Goal: Transaction & Acquisition: Purchase product/service

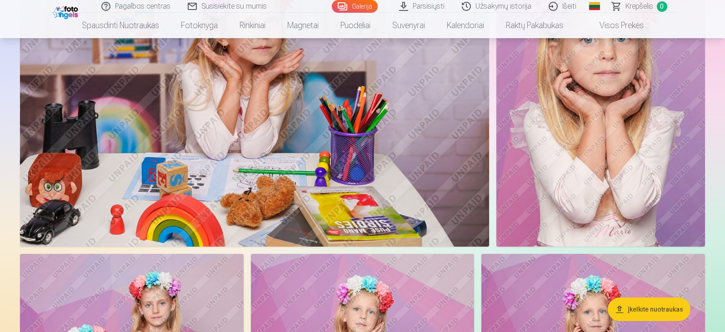
scroll to position [5091, 0]
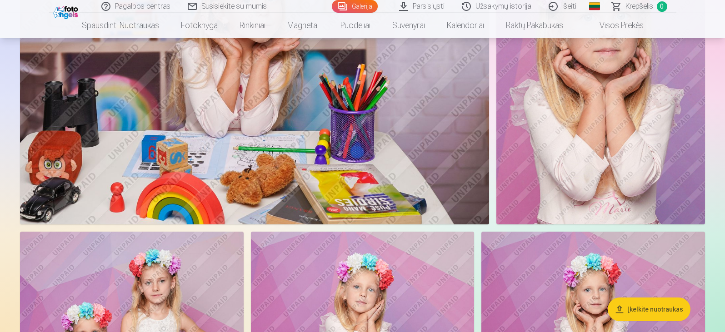
drag, startPoint x: 354, startPoint y: 226, endPoint x: 0, endPoint y: 223, distance: 353.2
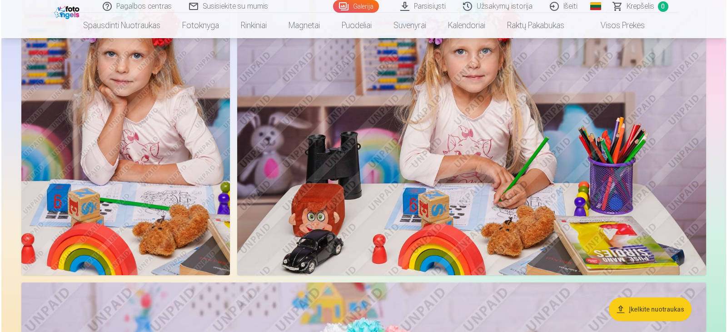
scroll to position [2546, 0]
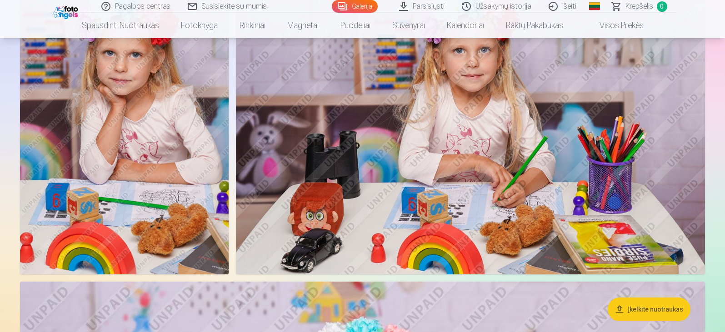
click at [125, 145] on img at bounding box center [124, 118] width 209 height 313
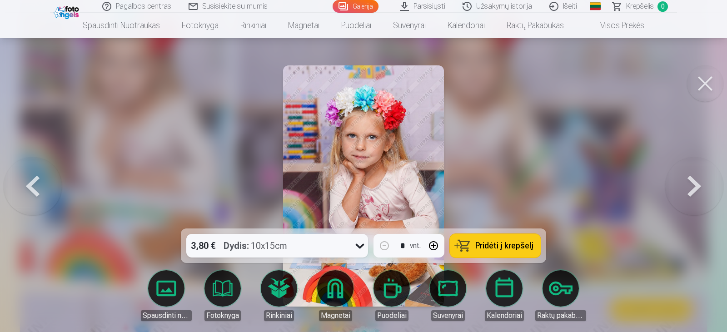
click at [358, 247] on icon at bounding box center [360, 246] width 9 height 5
click at [707, 81] on button at bounding box center [705, 83] width 36 height 36
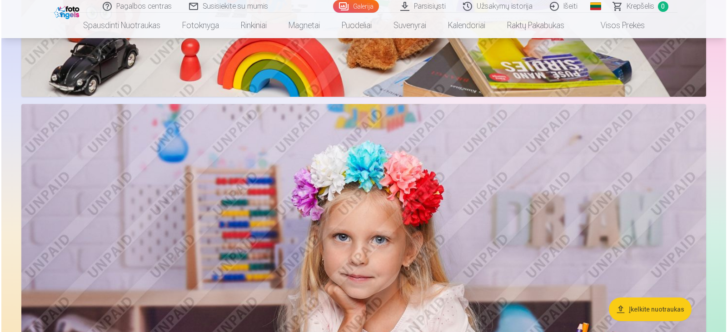
scroll to position [3310, 0]
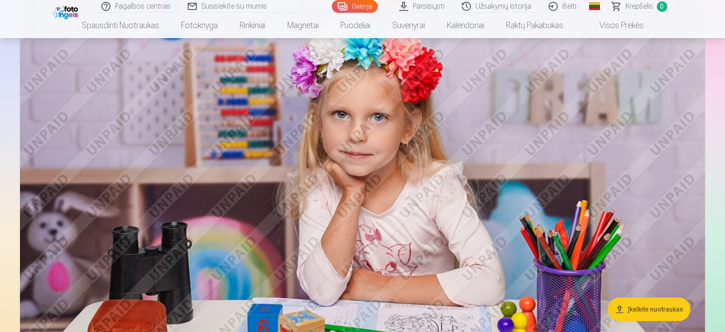
click at [412, 184] on img at bounding box center [362, 209] width 685 height 456
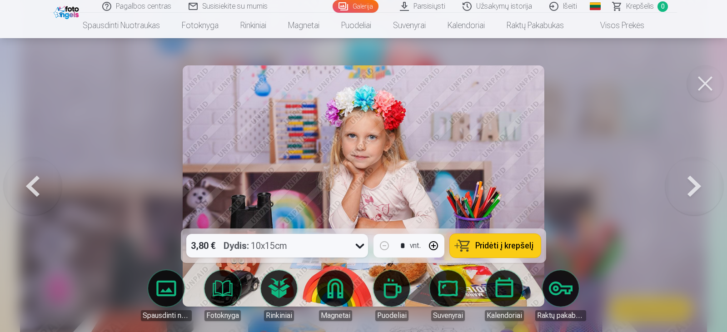
click at [332, 244] on div "3,80 € Dydis : 10x15cm" at bounding box center [268, 246] width 165 height 24
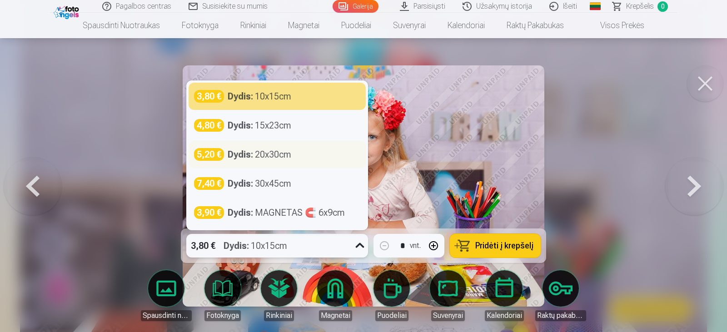
click at [273, 158] on div "Dydis : 20x30cm" at bounding box center [260, 154] width 64 height 13
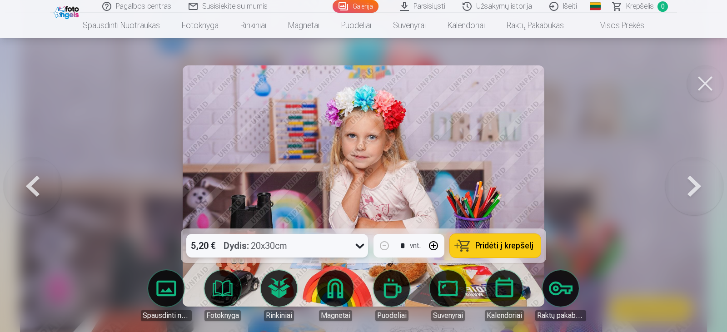
click at [498, 245] on span "Pridėti į krepšelį" at bounding box center [505, 246] width 58 height 8
click at [74, 9] on img at bounding box center [68, 11] width 28 height 15
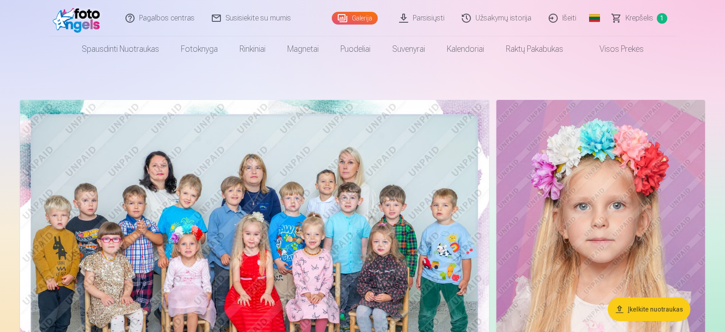
click at [297, 221] on img at bounding box center [254, 256] width 469 height 313
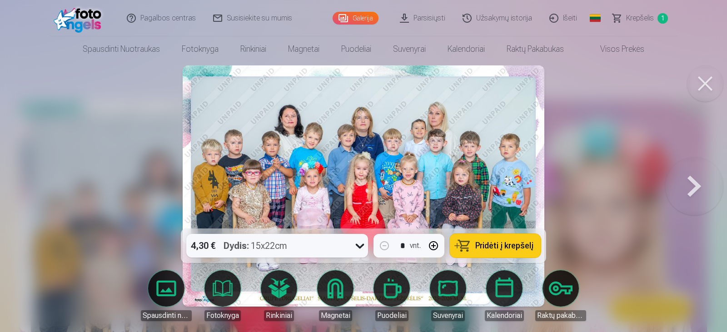
click at [498, 242] on span "Pridėti į krepšelį" at bounding box center [505, 246] width 58 height 8
click at [704, 88] on button at bounding box center [705, 83] width 36 height 36
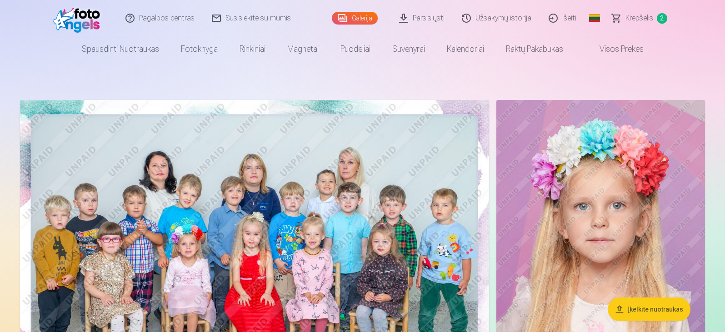
click at [636, 18] on span "Krepšelis" at bounding box center [640, 18] width 28 height 11
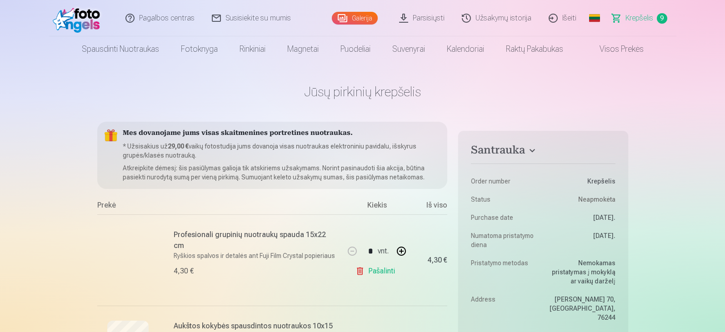
click at [81, 20] on img at bounding box center [79, 18] width 52 height 29
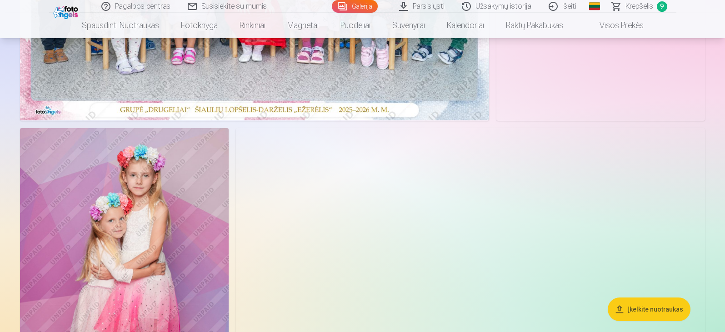
scroll to position [455, 0]
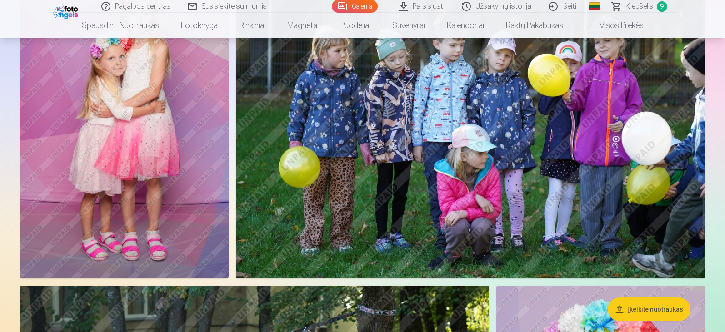
click at [67, 12] on img at bounding box center [67, 11] width 28 height 15
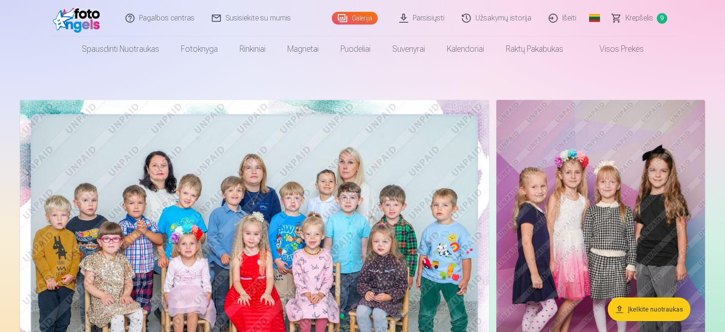
click at [633, 16] on span "Krepšelis" at bounding box center [640, 18] width 28 height 11
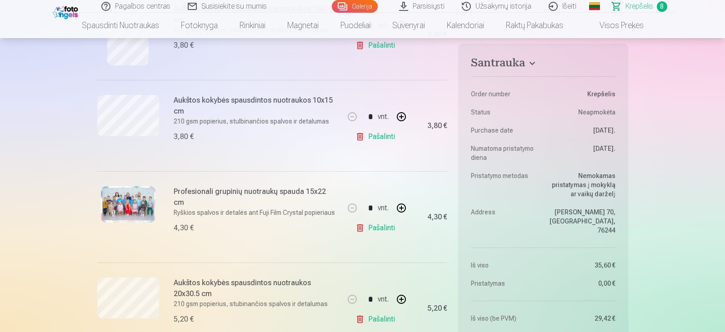
scroll to position [636, 0]
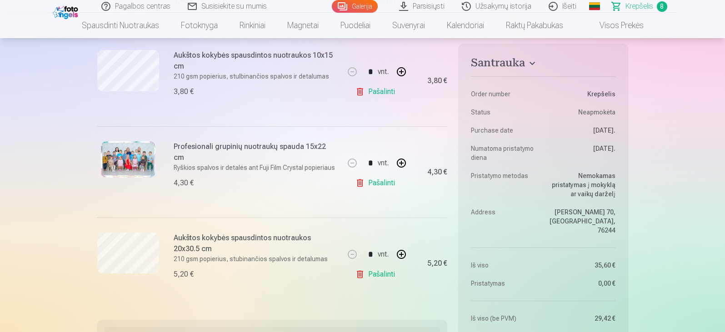
drag, startPoint x: 174, startPoint y: 171, endPoint x: 13, endPoint y: 192, distance: 162.7
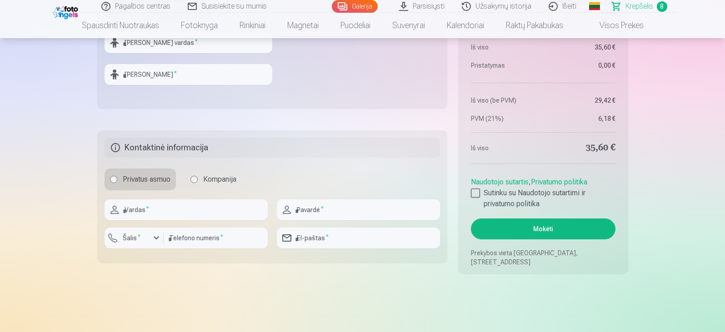
scroll to position [1091, 0]
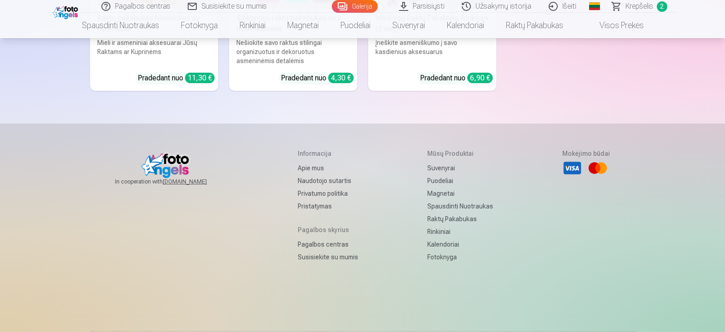
scroll to position [8574, 0]
click at [638, 6] on span "Krepšelis" at bounding box center [640, 6] width 28 height 11
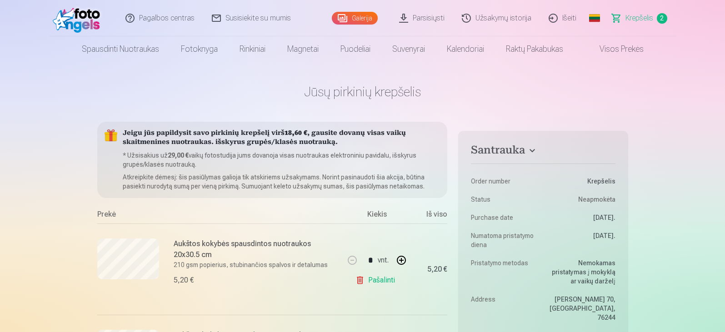
click at [83, 23] on img at bounding box center [79, 18] width 52 height 29
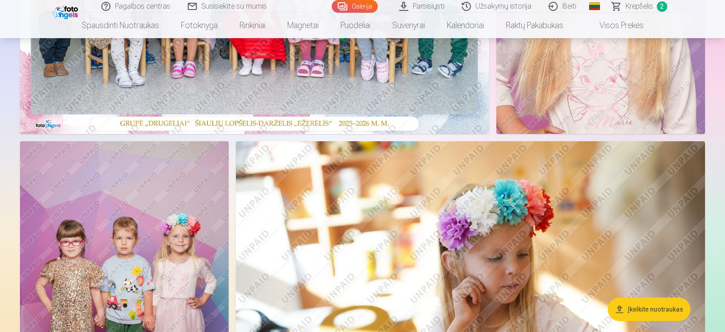
scroll to position [227, 0]
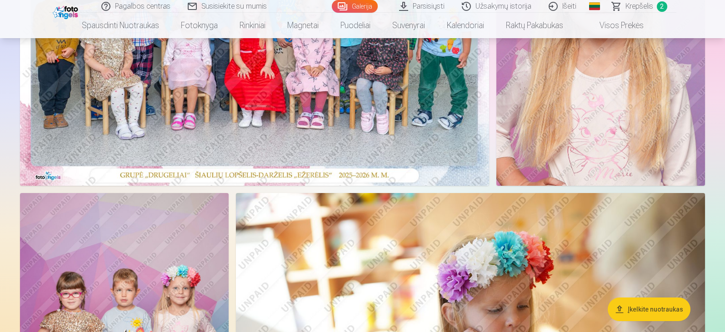
click at [291, 125] on img at bounding box center [254, 29] width 469 height 313
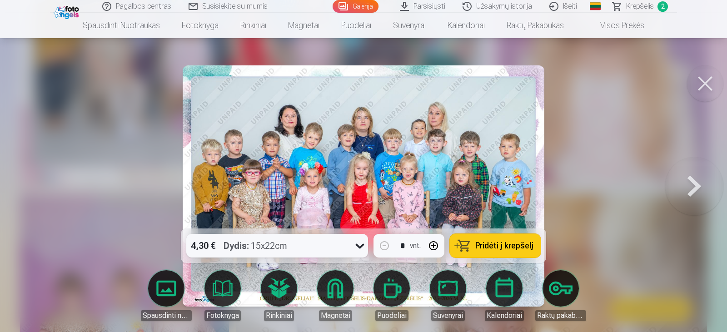
click at [497, 243] on span "Pridėti į krepšelį" at bounding box center [505, 246] width 58 height 8
click at [699, 83] on button at bounding box center [705, 83] width 36 height 36
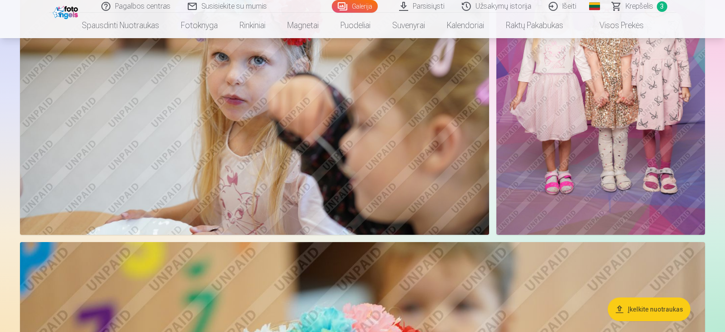
click at [629, 130] on img at bounding box center [600, 78] width 209 height 313
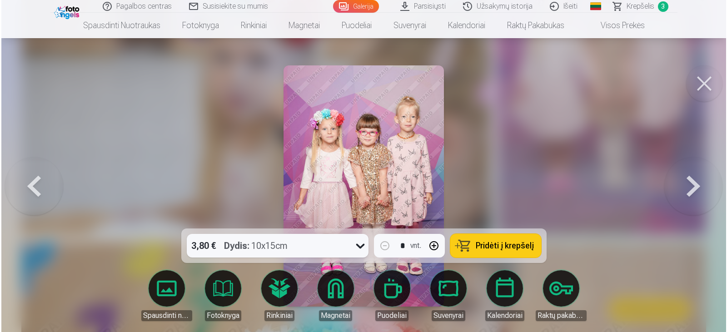
scroll to position [821, 0]
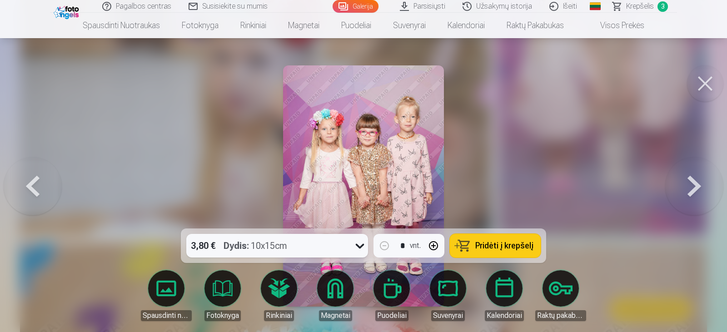
click at [491, 246] on span "Pridėti į krepšelį" at bounding box center [505, 246] width 58 height 8
click at [705, 79] on button at bounding box center [705, 83] width 36 height 36
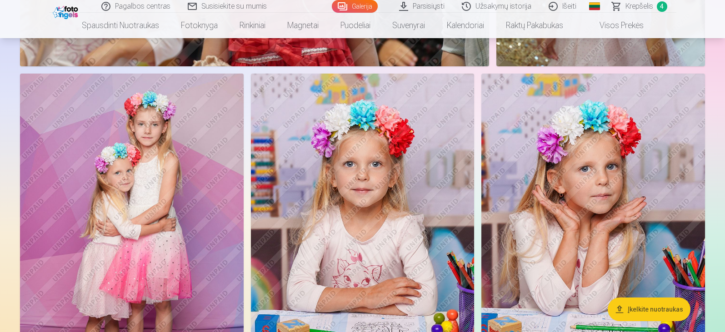
scroll to position [2137, 0]
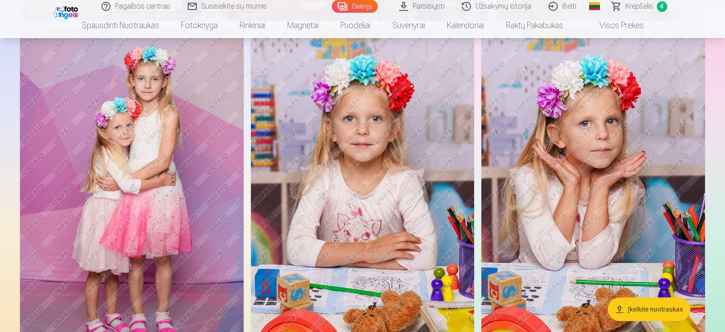
click at [194, 215] on img at bounding box center [132, 195] width 224 height 335
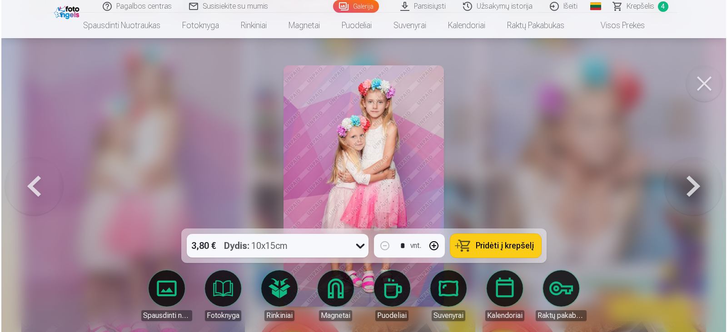
scroll to position [2142, 0]
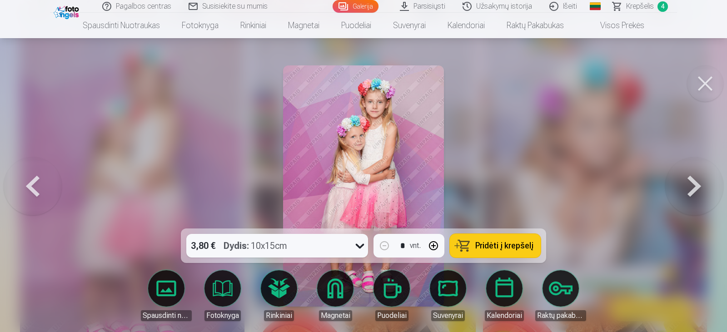
click at [508, 242] on span "Pridėti į krepšelį" at bounding box center [505, 246] width 58 height 8
click at [706, 95] on button at bounding box center [705, 83] width 36 height 36
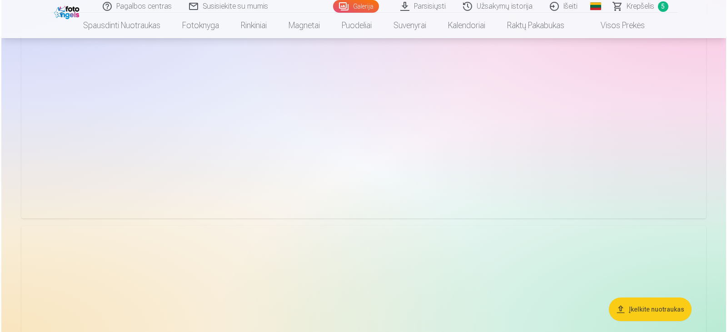
scroll to position [4319, 0]
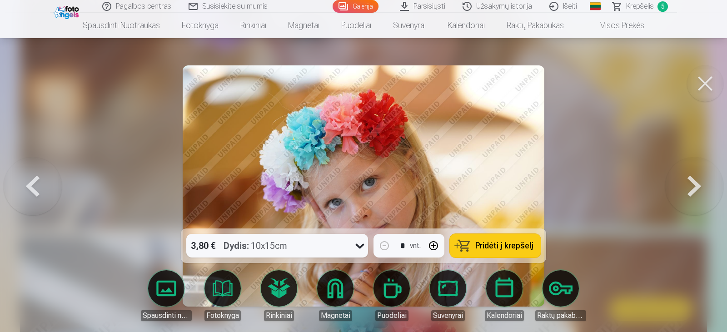
click at [496, 245] on span "Pridėti į krepšelį" at bounding box center [505, 246] width 58 height 8
click at [707, 79] on button at bounding box center [705, 83] width 36 height 36
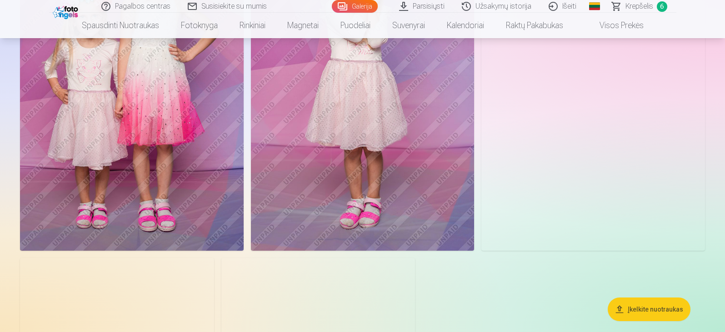
scroll to position [5351, 0]
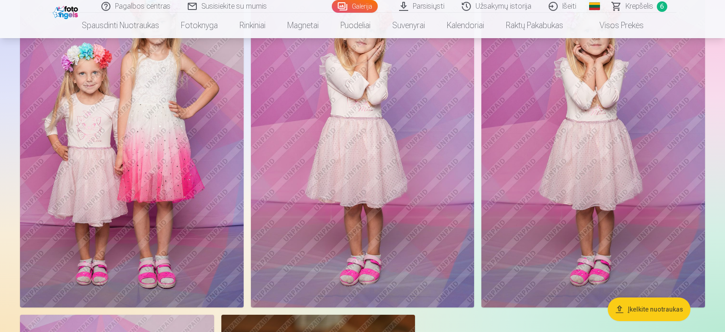
click at [63, 12] on div "Pagalbos centras Susisiekite su mumis Galerija Parsisiųsti Užsakymų istorija Iš…" at bounding box center [362, 6] width 627 height 13
click at [66, 5] on img at bounding box center [67, 11] width 28 height 15
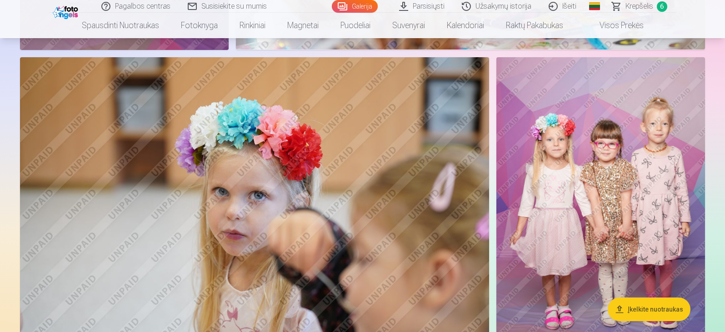
scroll to position [727, 0]
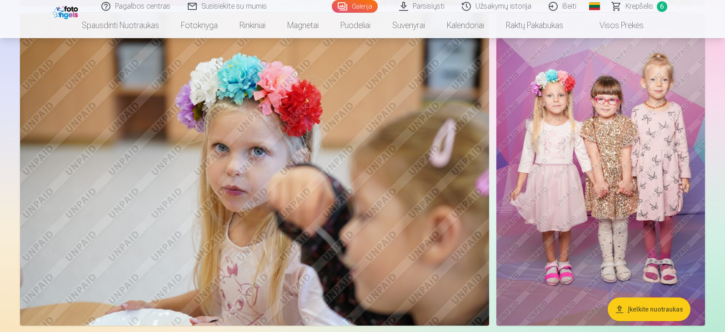
click at [644, 8] on span "Krepšelis" at bounding box center [640, 6] width 28 height 11
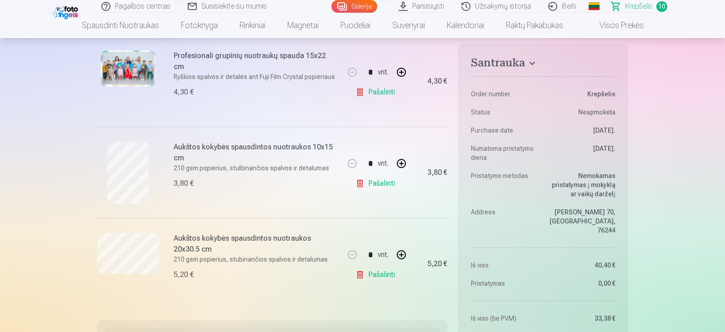
scroll to position [864, 0]
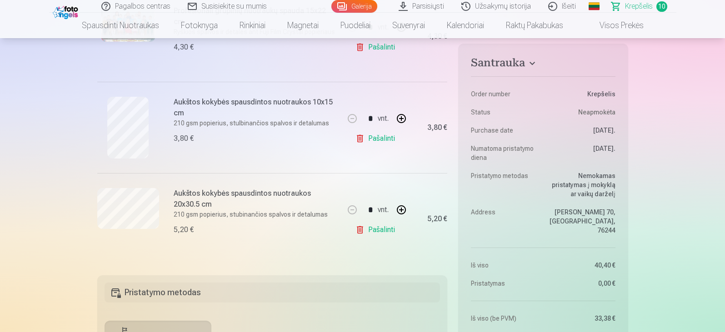
click at [77, 11] on img at bounding box center [67, 11] width 28 height 15
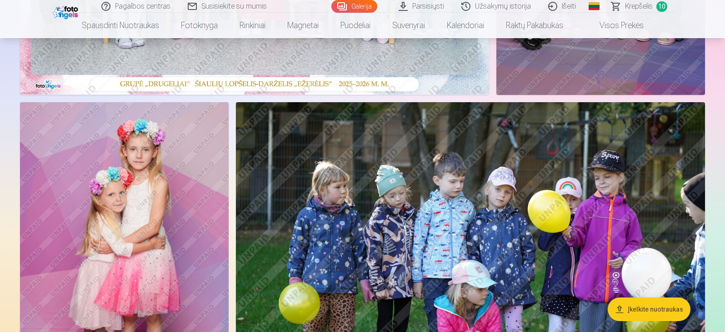
scroll to position [45, 0]
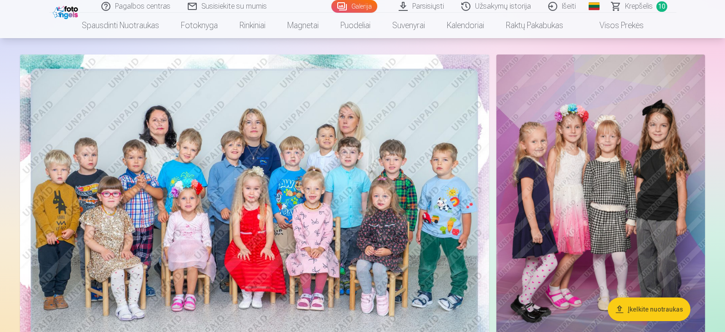
click at [662, 8] on span "10" at bounding box center [661, 6] width 11 height 10
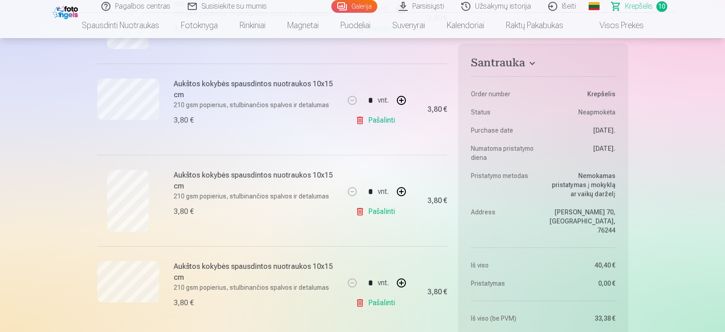
scroll to position [409, 0]
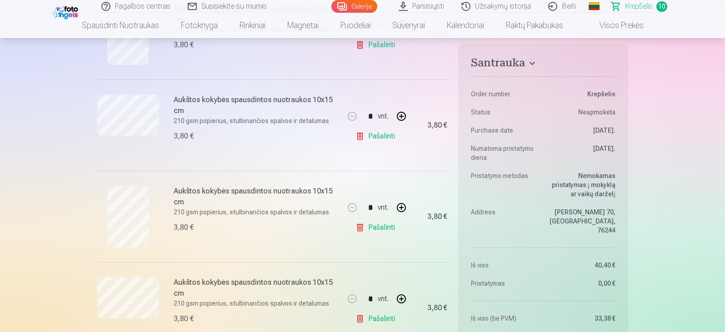
click at [385, 228] on link "Pašalinti" at bounding box center [376, 228] width 43 height 18
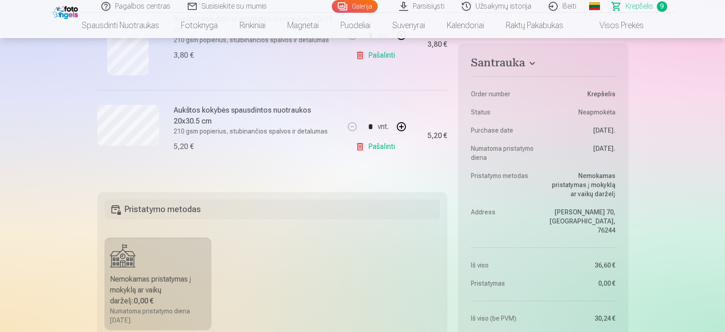
scroll to position [864, 0]
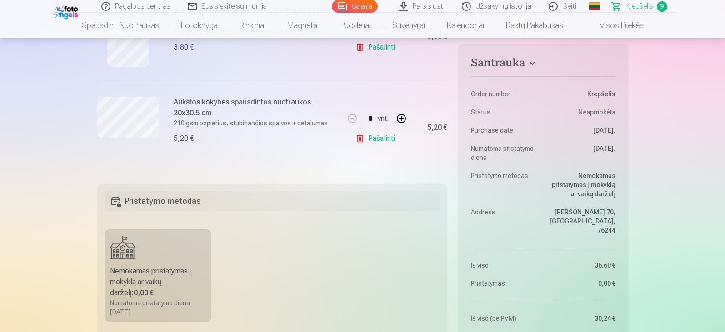
click at [65, 14] on img at bounding box center [67, 11] width 28 height 15
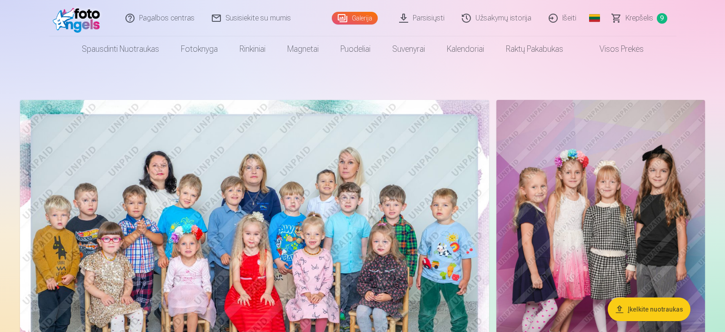
click at [331, 18] on div "Pagalbos centras Susisiekite su mumis Galerija Parsisiųsti Užsakymų istorija Iš…" at bounding box center [362, 18] width 627 height 36
click at [344, 19] on link "Galerija" at bounding box center [355, 18] width 46 height 13
click at [624, 51] on link "Visos prekės" at bounding box center [614, 48] width 80 height 25
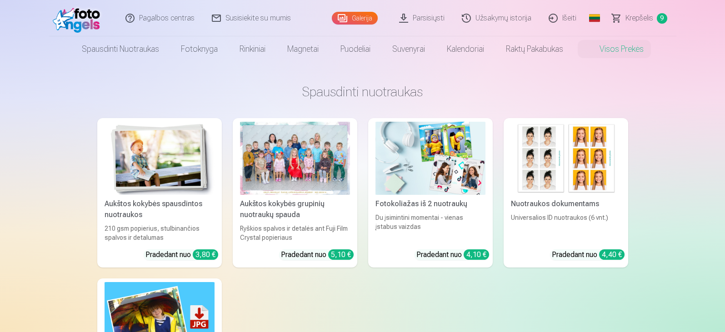
click at [624, 51] on link "Visos prekės" at bounding box center [614, 48] width 80 height 25
click at [408, 14] on link "Parsisiųsti" at bounding box center [422, 18] width 63 height 36
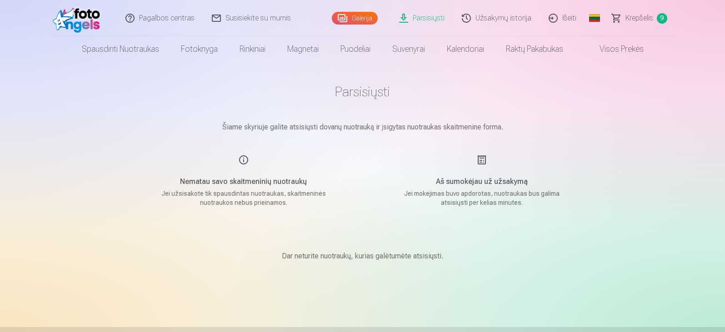
click at [501, 173] on div "Aš sumokėjau už užsakymą Jei mokėjimas buvo apdorotas, nuotraukas bus galima at…" at bounding box center [482, 181] width 216 height 53
click at [74, 22] on img at bounding box center [79, 18] width 52 height 29
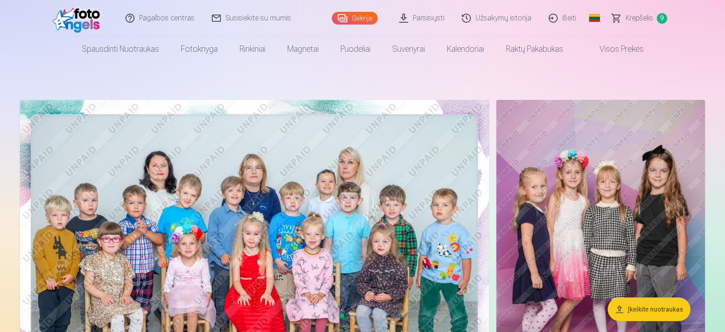
click at [643, 20] on span "Krepšelis" at bounding box center [640, 18] width 28 height 11
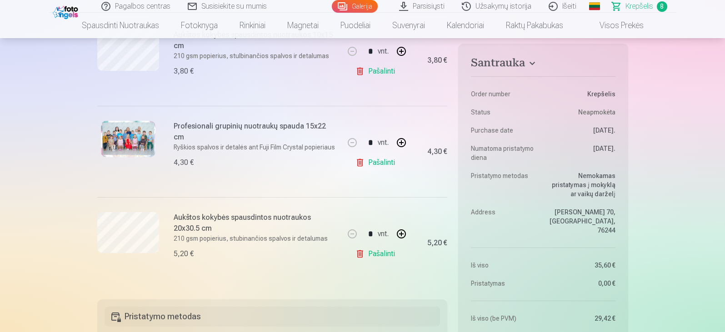
scroll to position [682, 0]
